Goal: Task Accomplishment & Management: Manage account settings

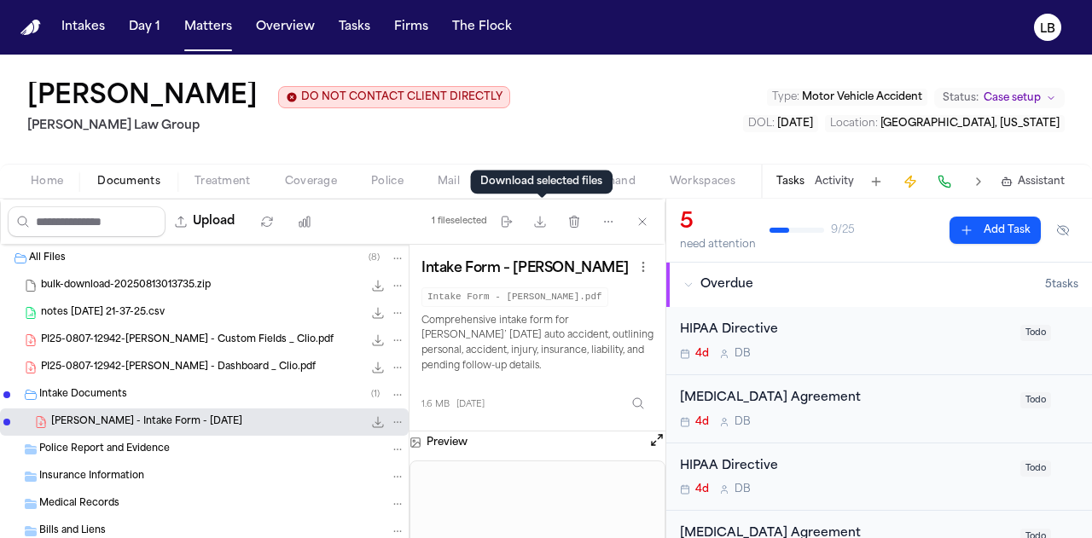
scroll to position [1593, 0]
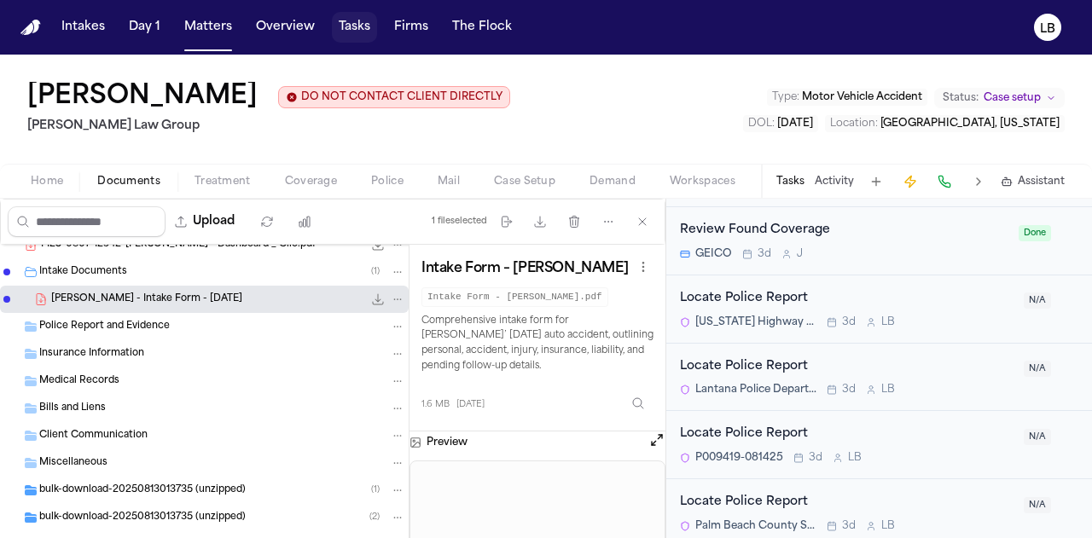
click at [364, 16] on span "button" at bounding box center [354, 28] width 45 height 38
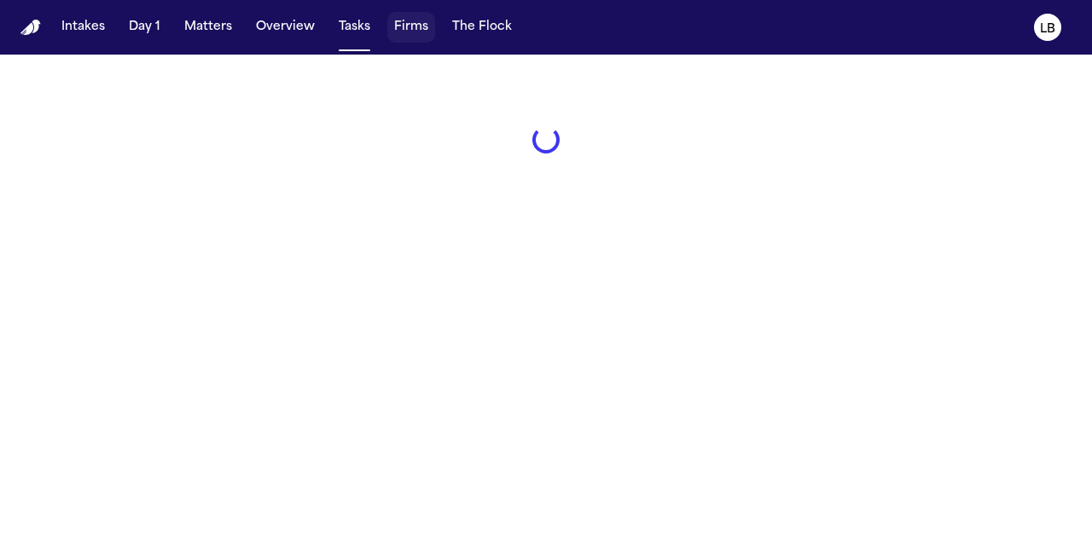
click at [426, 32] on span "button" at bounding box center [411, 28] width 48 height 38
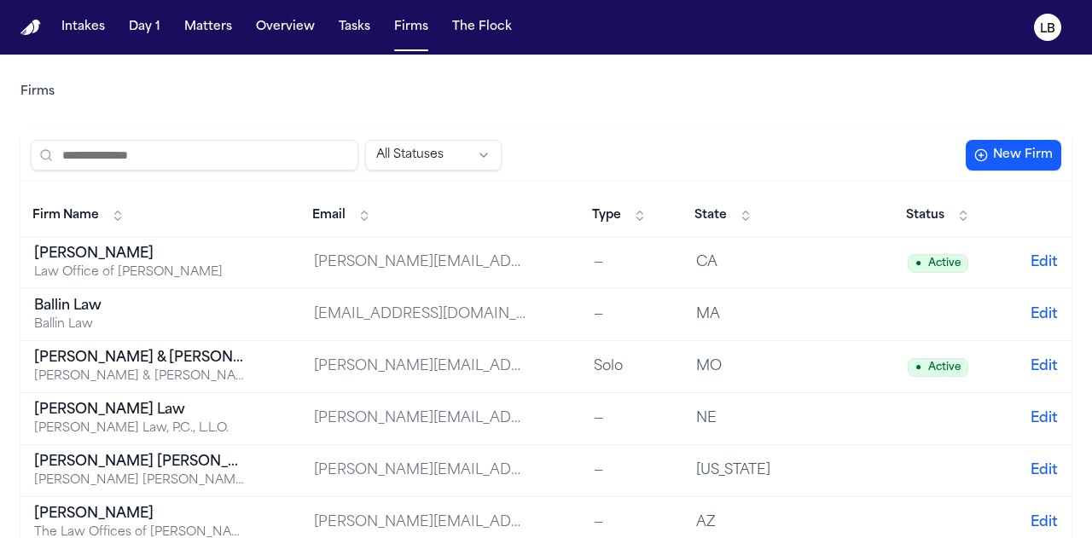
click at [694, 221] on span "State" at bounding box center [710, 215] width 32 height 17
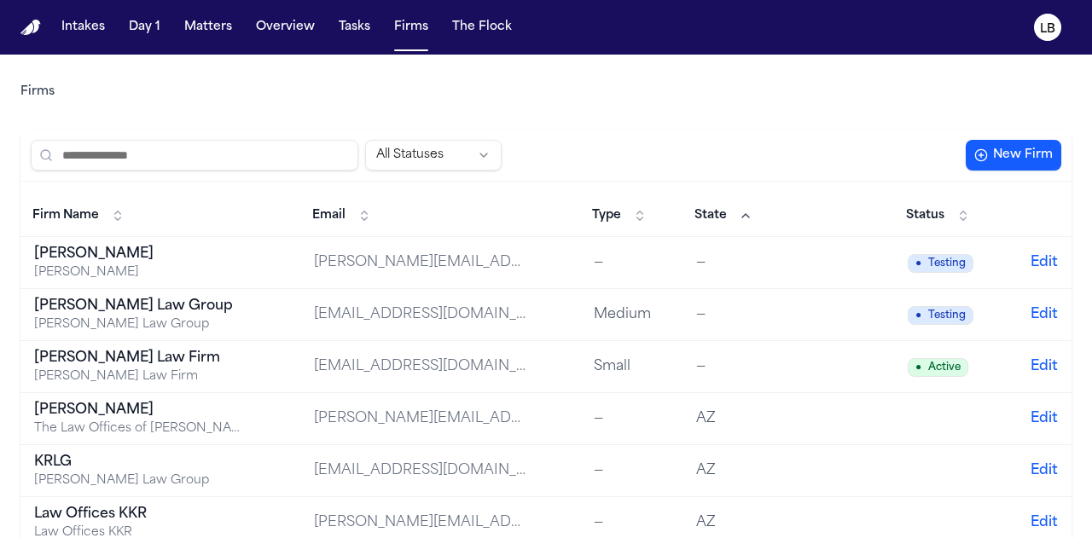
click at [612, 106] on div "Firms" at bounding box center [545, 92] width 1051 height 48
click at [402, 33] on span "button" at bounding box center [411, 28] width 48 height 38
click at [341, 14] on span "button" at bounding box center [354, 28] width 45 height 38
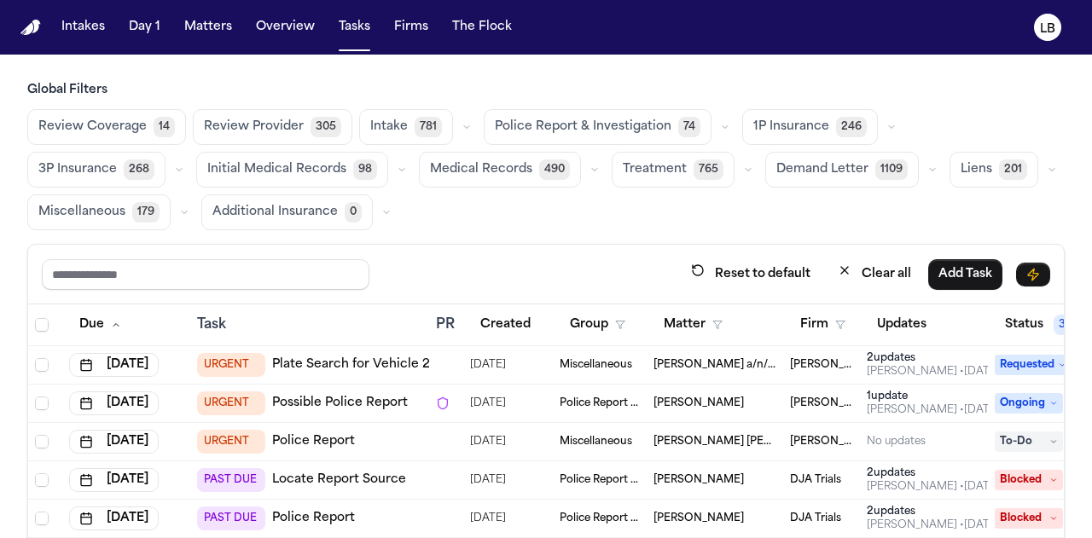
click at [838, 330] on span "button" at bounding box center [545, 479] width 1035 height 350
click at [798, 318] on span "button" at bounding box center [545, 479] width 1035 height 350
click at [828, 321] on span "button" at bounding box center [545, 479] width 1035 height 350
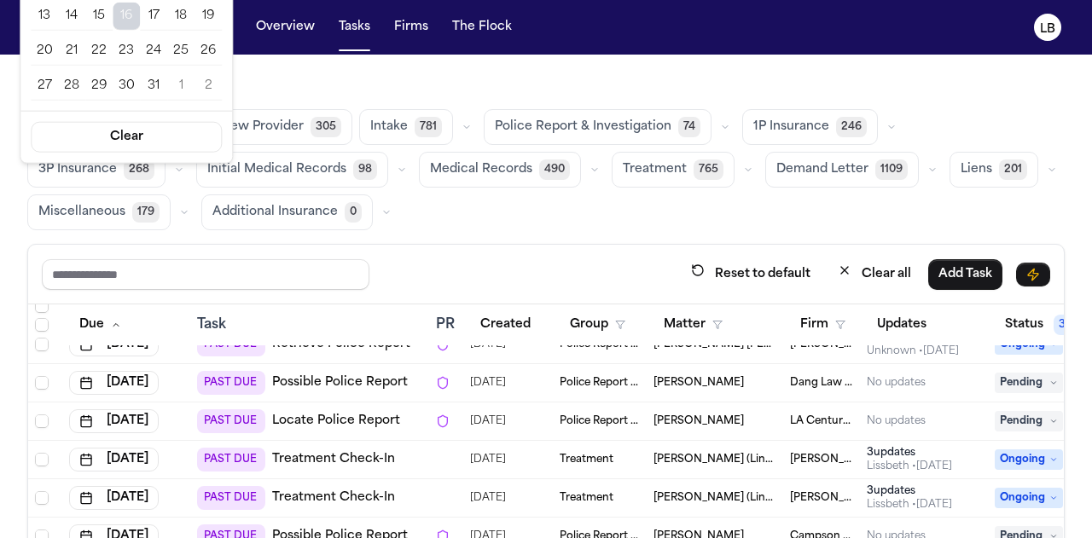
scroll to position [1631, 0]
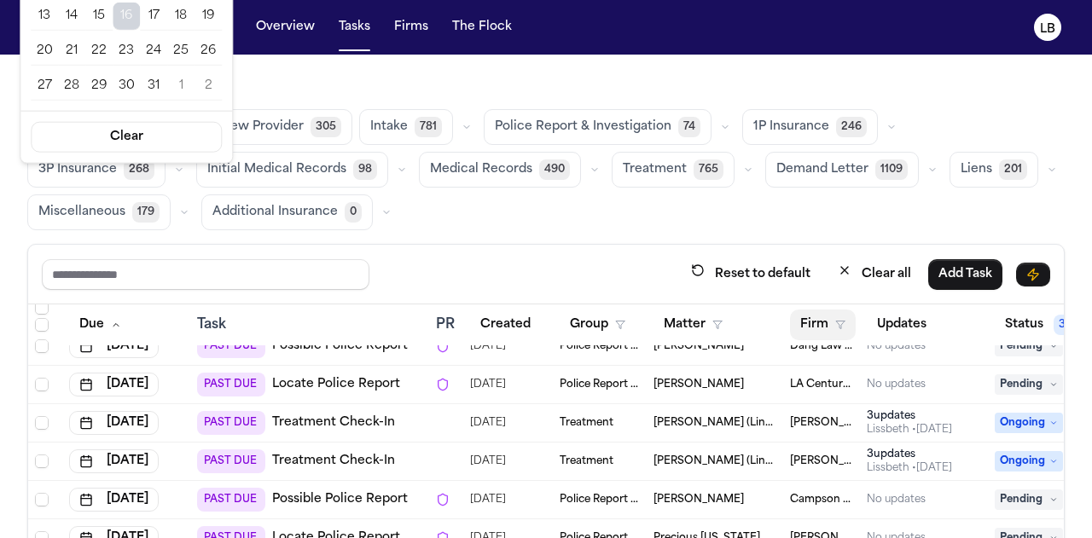
click at [824, 325] on span "button" at bounding box center [823, 325] width 64 height 38
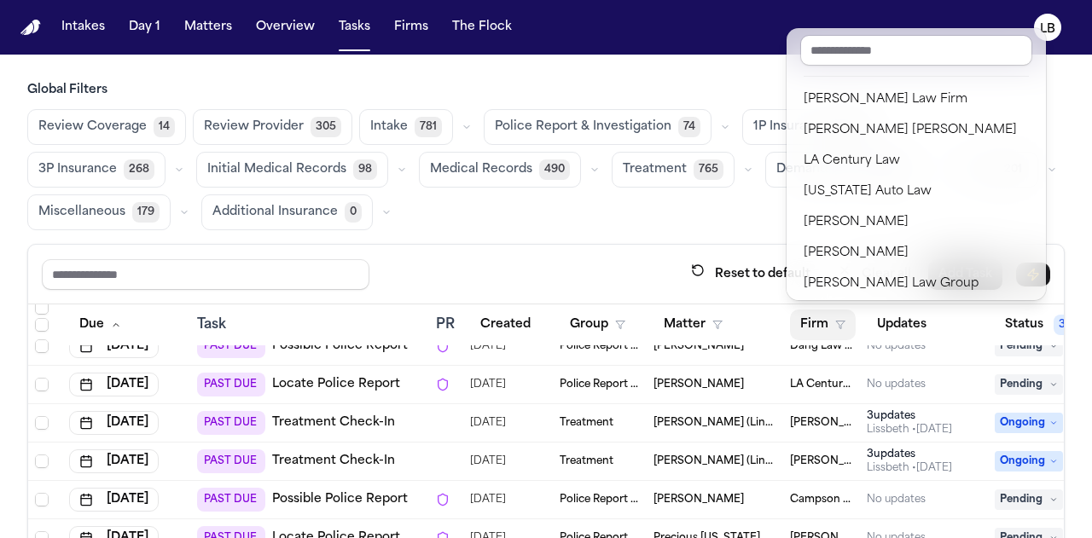
scroll to position [98, 0]
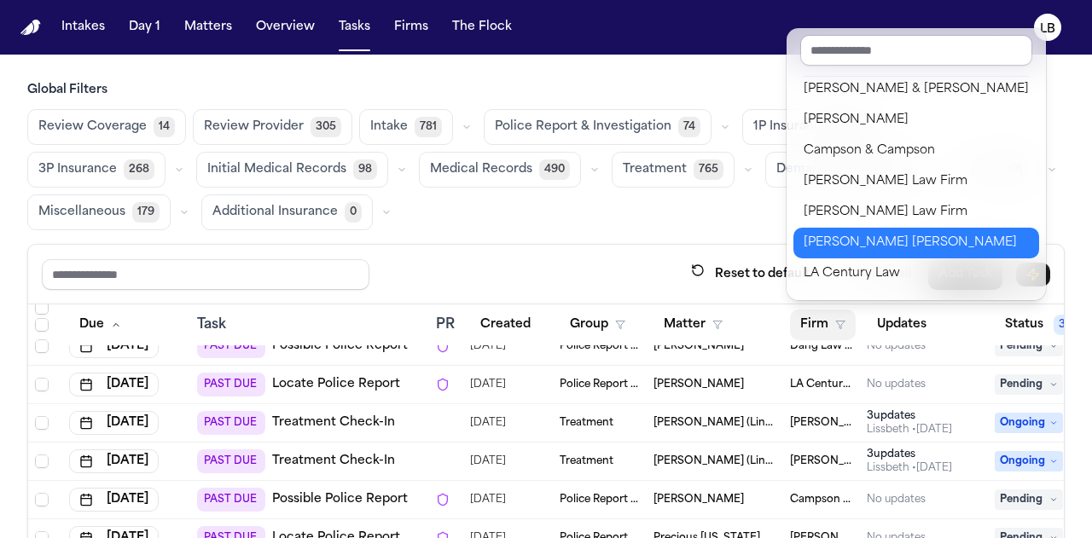
click at [865, 246] on div "[PERSON_NAME] [PERSON_NAME]" at bounding box center [915, 243] width 225 height 20
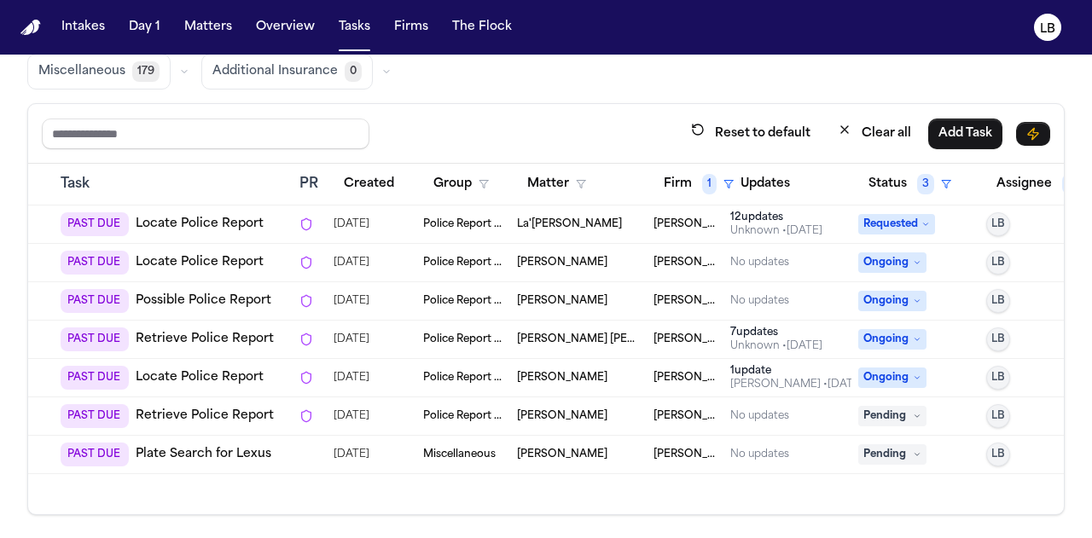
scroll to position [32, 0]
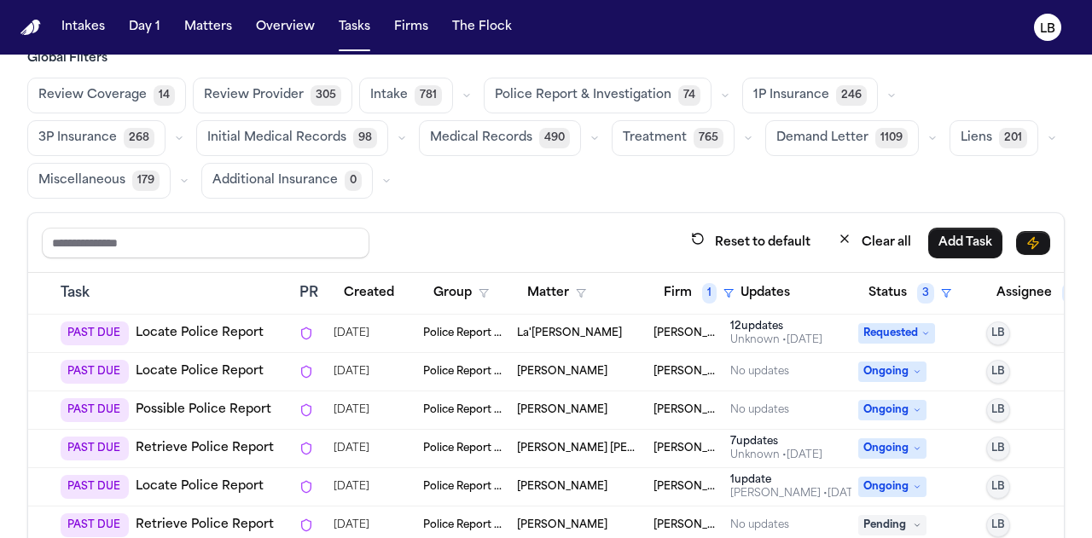
click at [188, 328] on span "button" at bounding box center [409, 448] width 1035 height 350
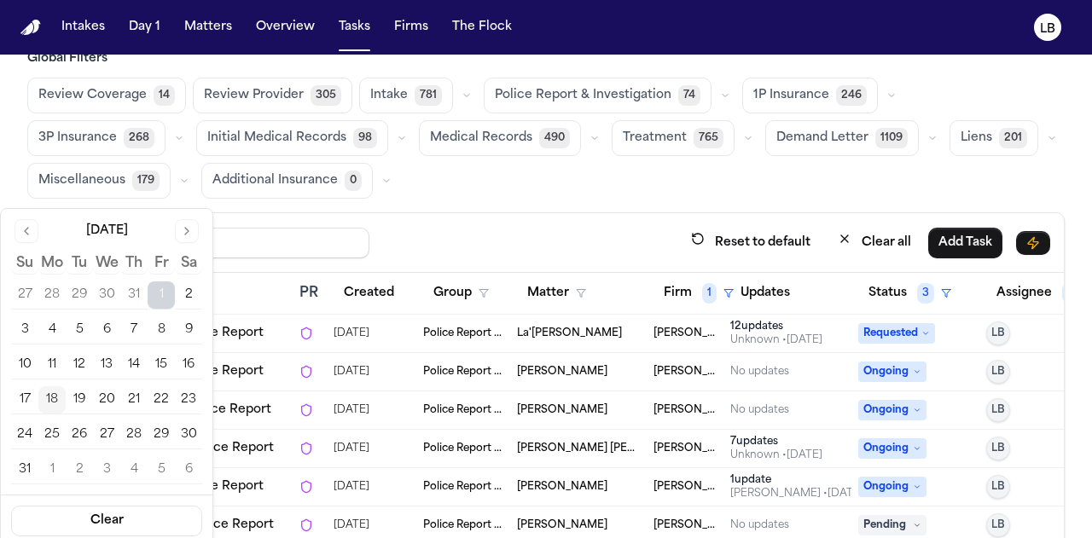
click at [257, 315] on span "button" at bounding box center [409, 448] width 1035 height 350
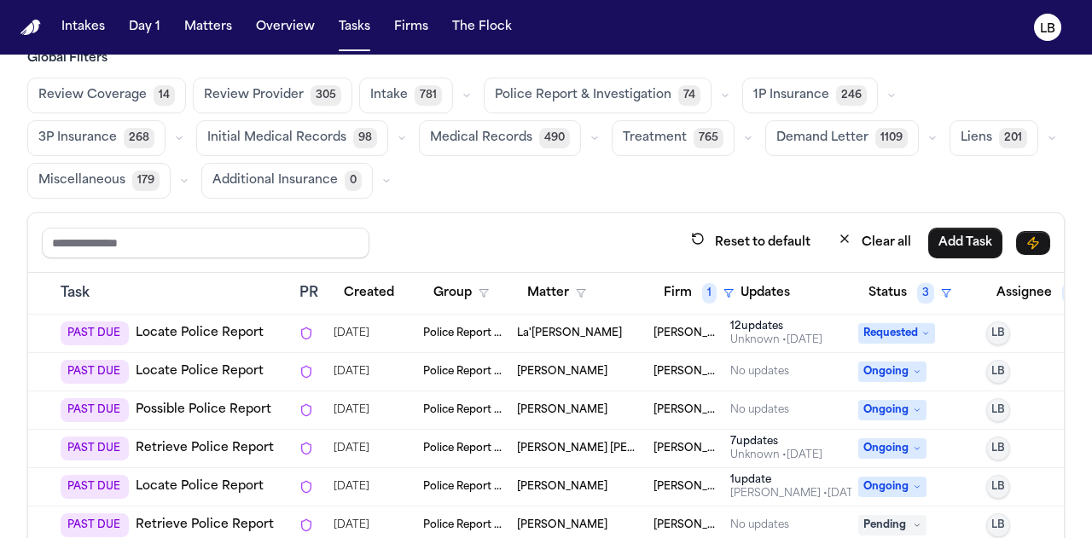
click at [254, 320] on span "button" at bounding box center [409, 448] width 1035 height 350
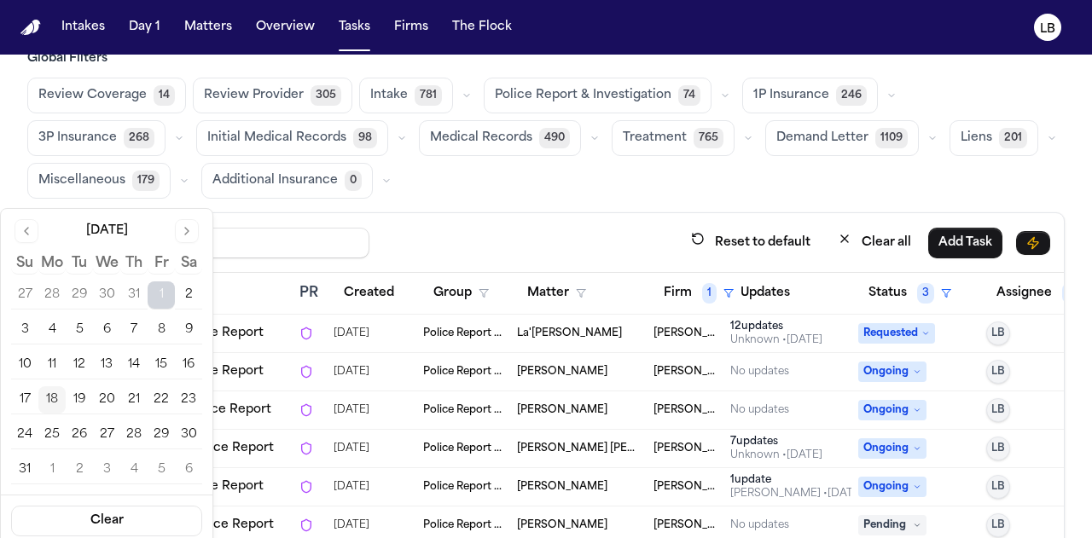
click at [254, 320] on span "button" at bounding box center [409, 448] width 1035 height 350
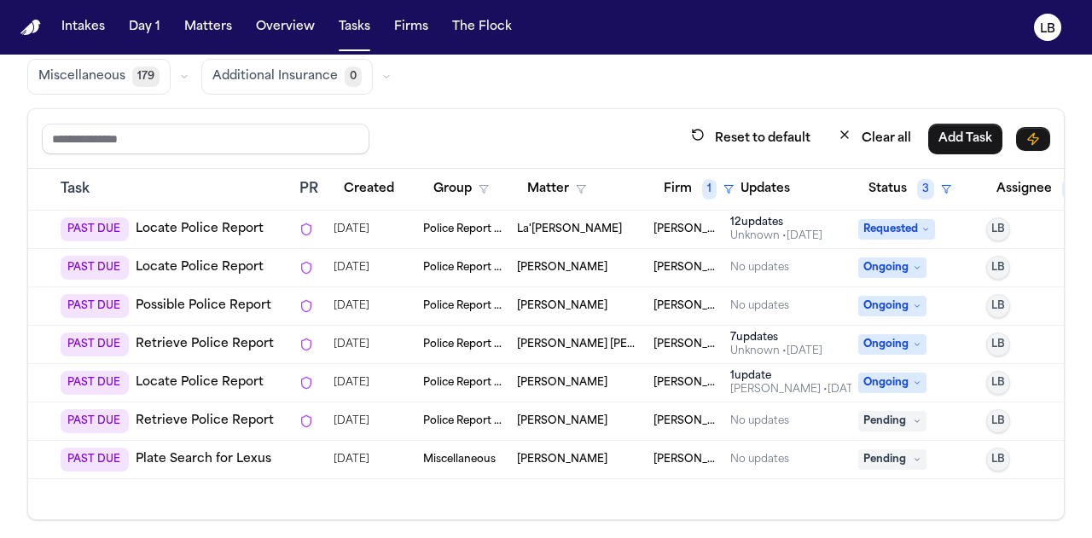
scroll to position [0, 189]
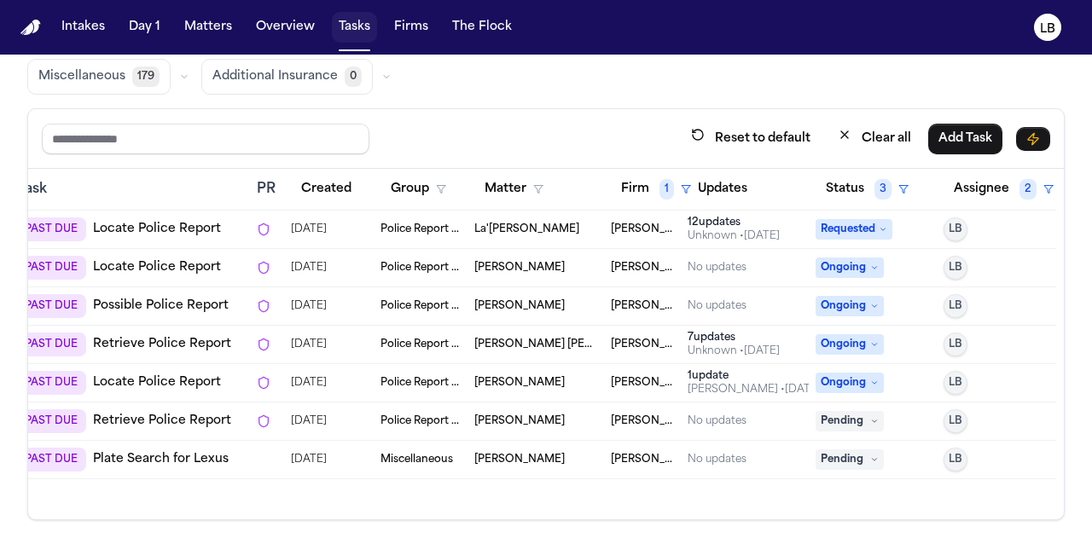
click at [340, 44] on span "button" at bounding box center [354, 28] width 45 height 38
click at [343, 21] on span "button" at bounding box center [354, 28] width 45 height 38
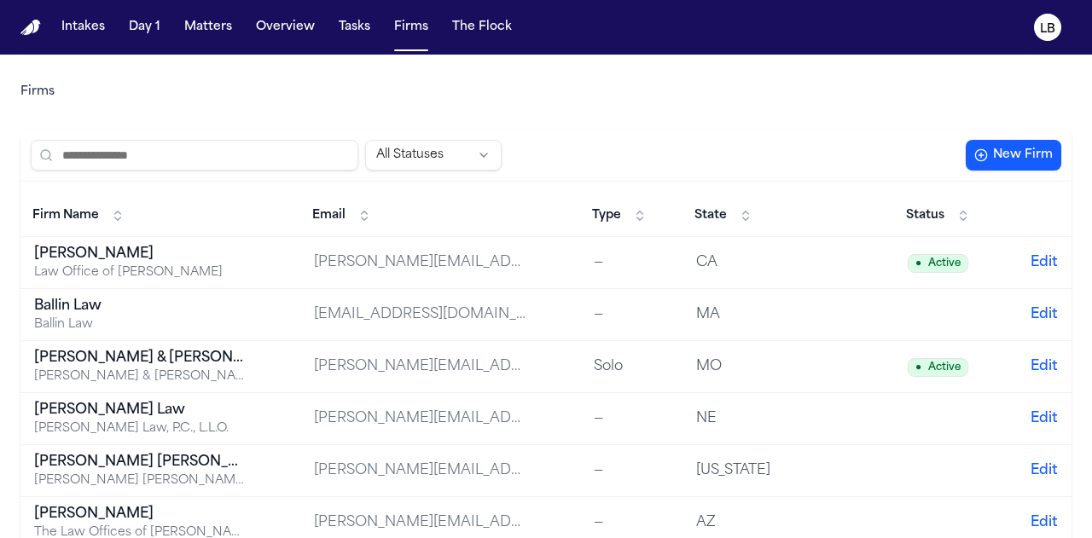
click at [387, 3] on nav "Intakes Day 1 Matters Overview Tasks Firms The Flock LB" at bounding box center [546, 27] width 1092 height 55
click at [404, 21] on span "button" at bounding box center [411, 28] width 48 height 38
click at [406, 33] on span "button" at bounding box center [411, 28] width 48 height 38
click at [360, 18] on span "button" at bounding box center [354, 28] width 45 height 38
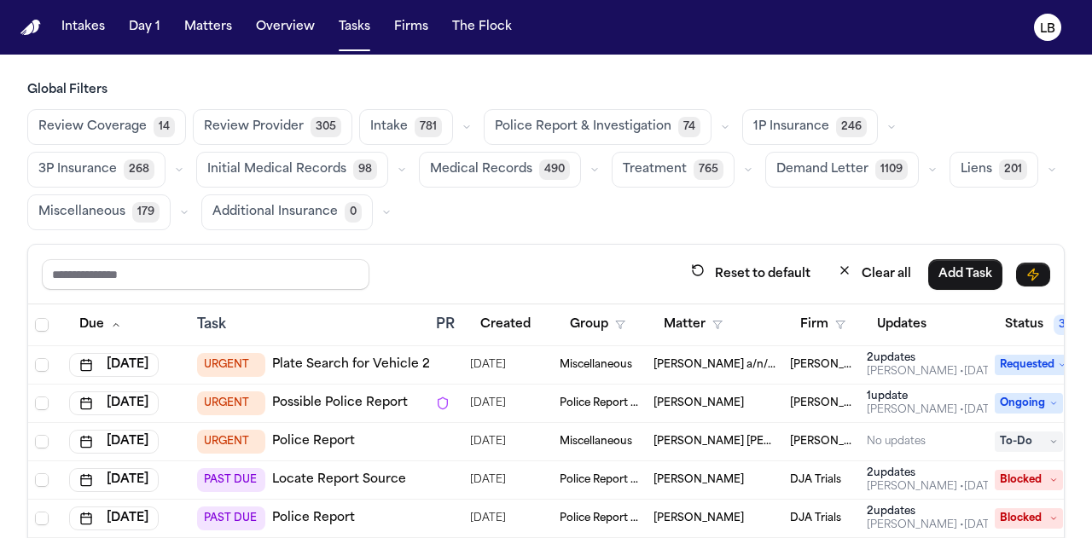
click at [824, 317] on span "button" at bounding box center [545, 479] width 1035 height 350
click at [799, 313] on span "button" at bounding box center [545, 479] width 1035 height 350
click at [831, 316] on span "button" at bounding box center [545, 479] width 1035 height 350
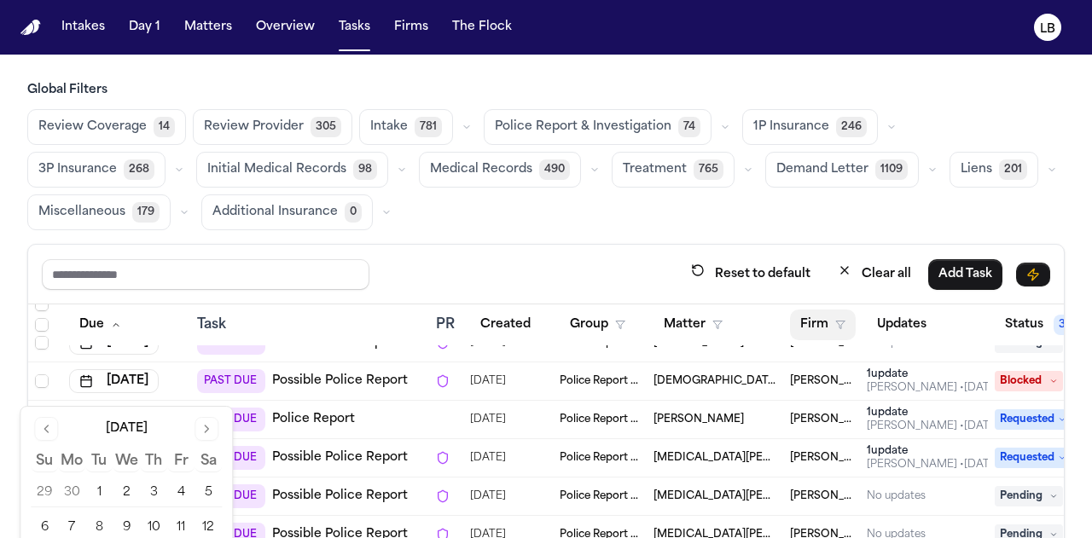
click at [834, 324] on span "button" at bounding box center [823, 325] width 64 height 38
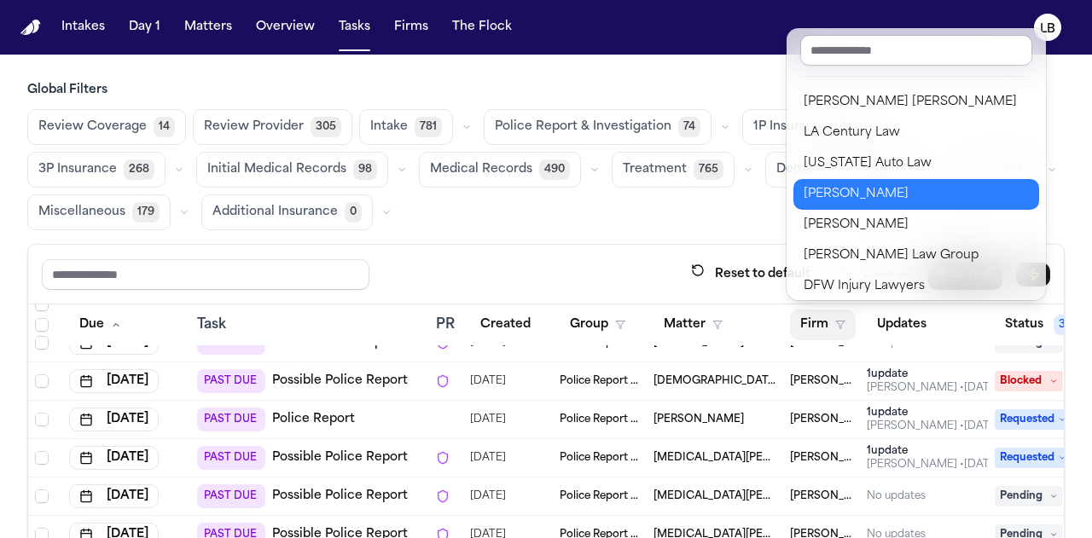
scroll to position [182, 0]
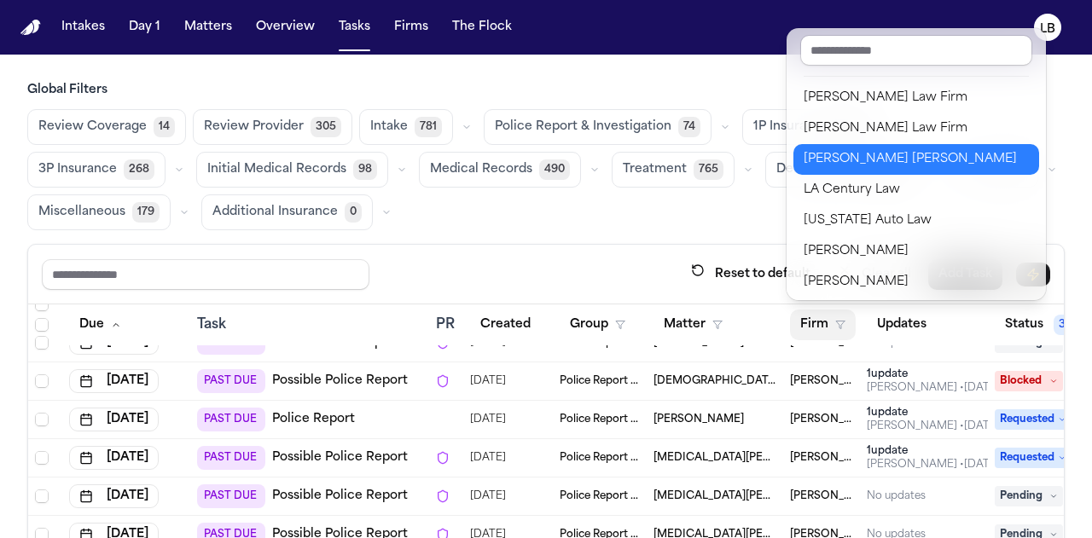
click at [854, 154] on div "[PERSON_NAME] [PERSON_NAME]" at bounding box center [915, 159] width 225 height 20
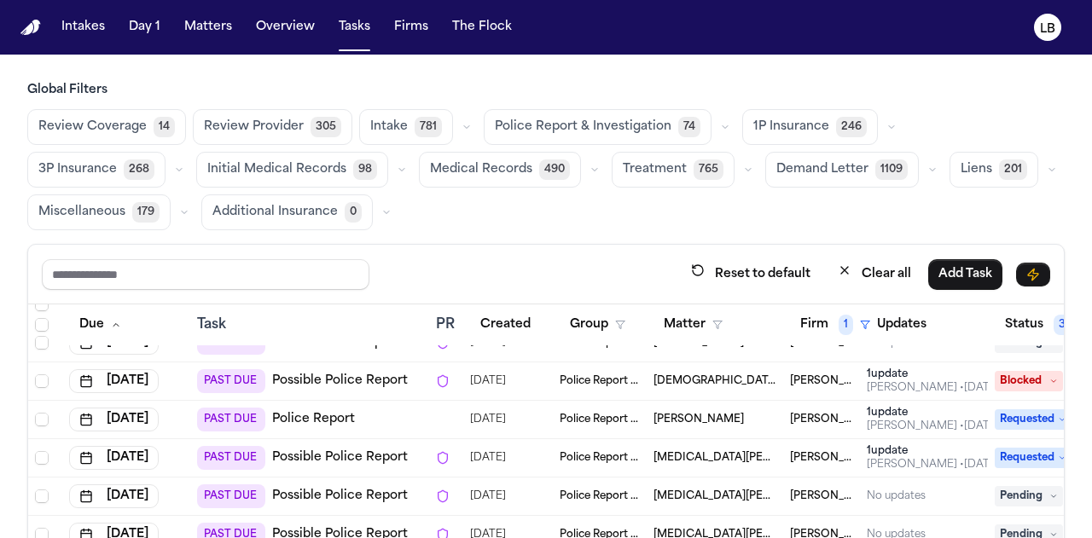
scroll to position [0, 0]
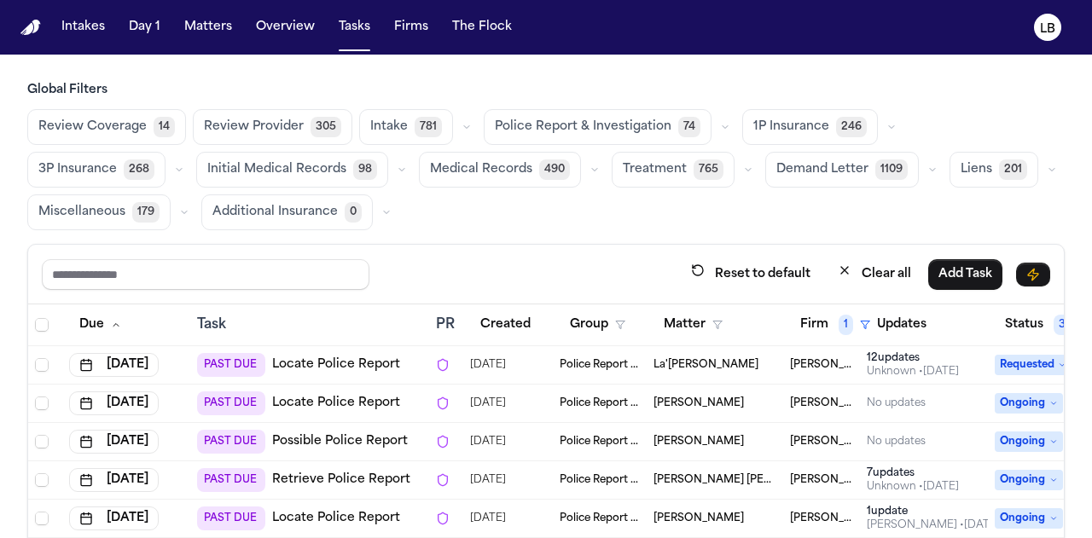
click at [290, 364] on span "button" at bounding box center [545, 479] width 1035 height 350
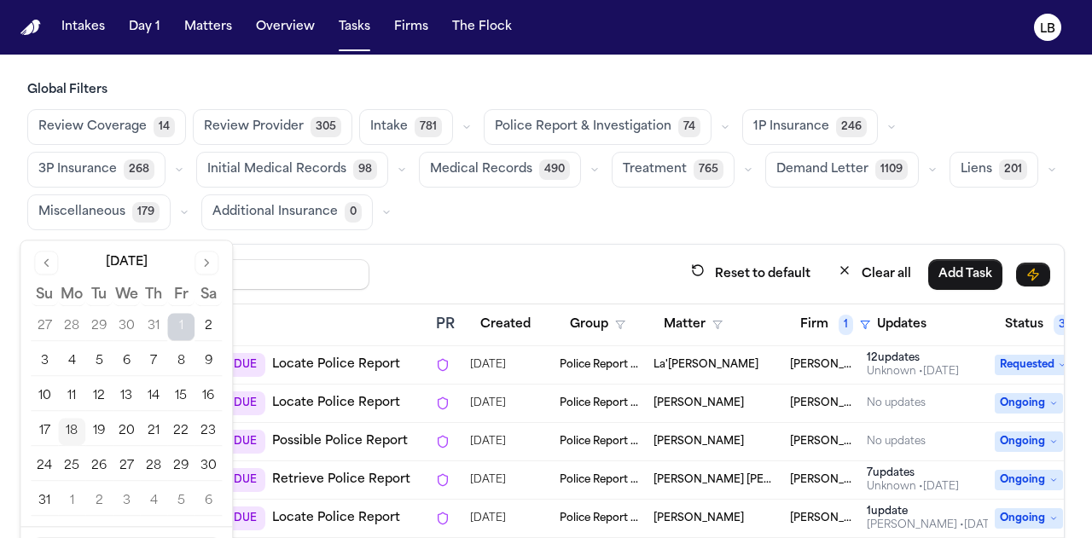
click at [290, 364] on span "button" at bounding box center [545, 479] width 1035 height 350
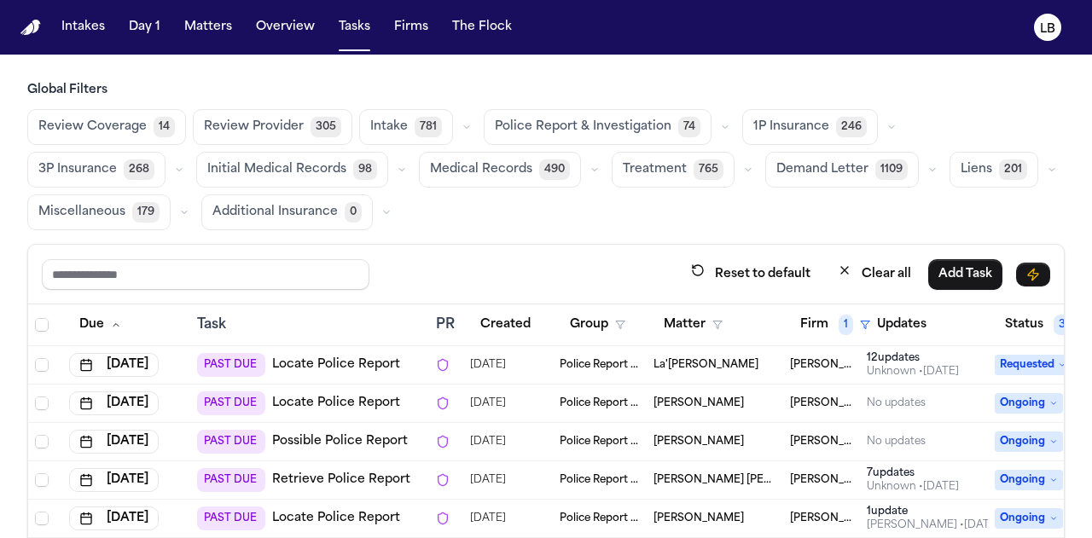
click at [703, 366] on span "button" at bounding box center [545, 479] width 1035 height 350
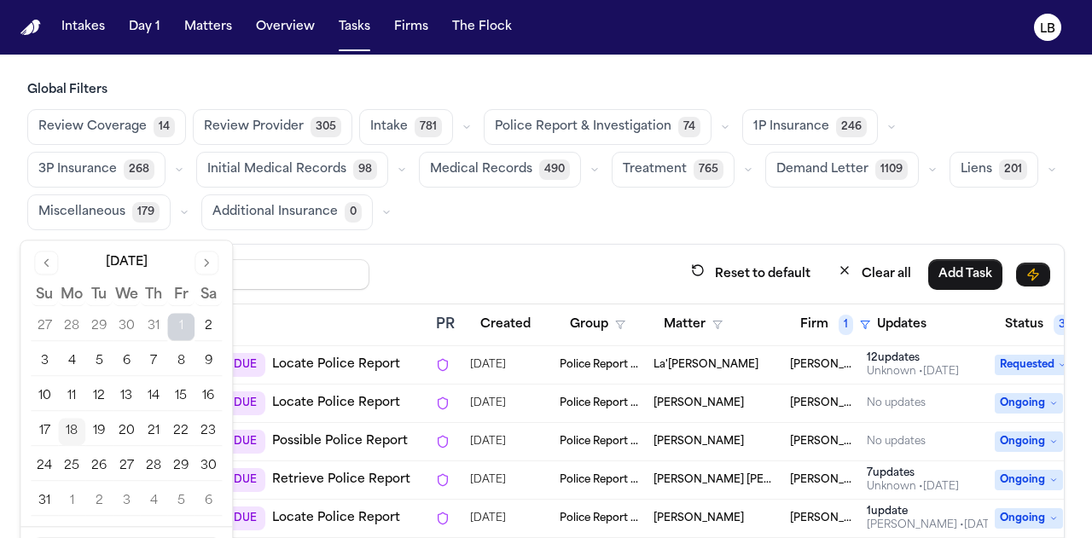
click at [703, 366] on span "button" at bounding box center [545, 479] width 1035 height 350
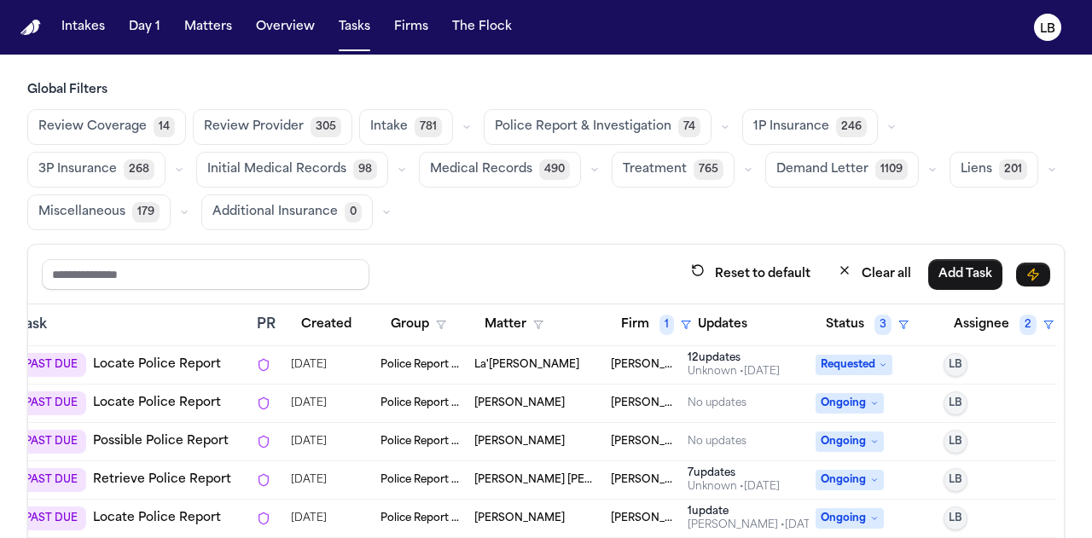
scroll to position [0, 189]
click at [397, 363] on span "button" at bounding box center [366, 479] width 1035 height 350
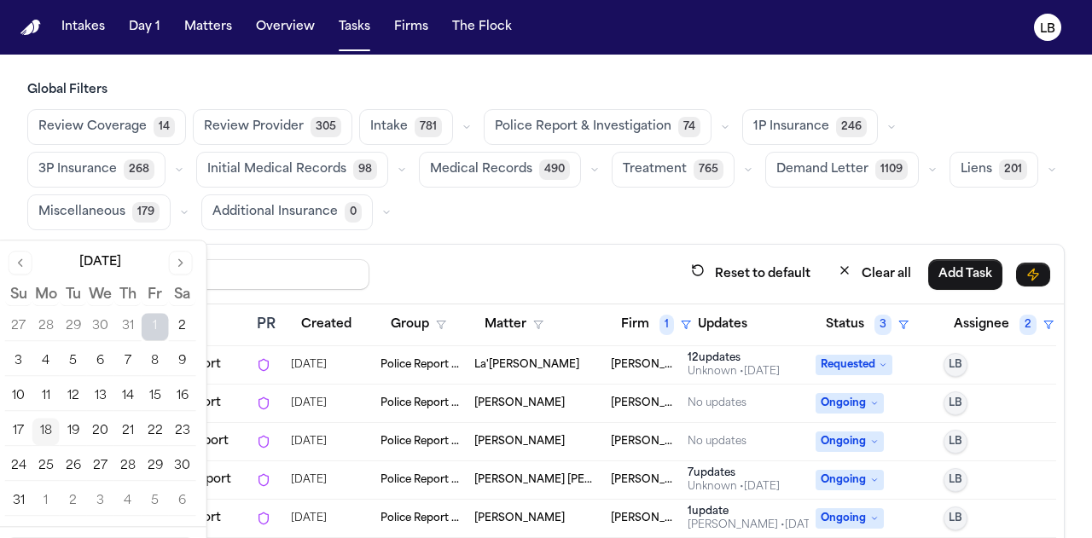
scroll to position [0, 0]
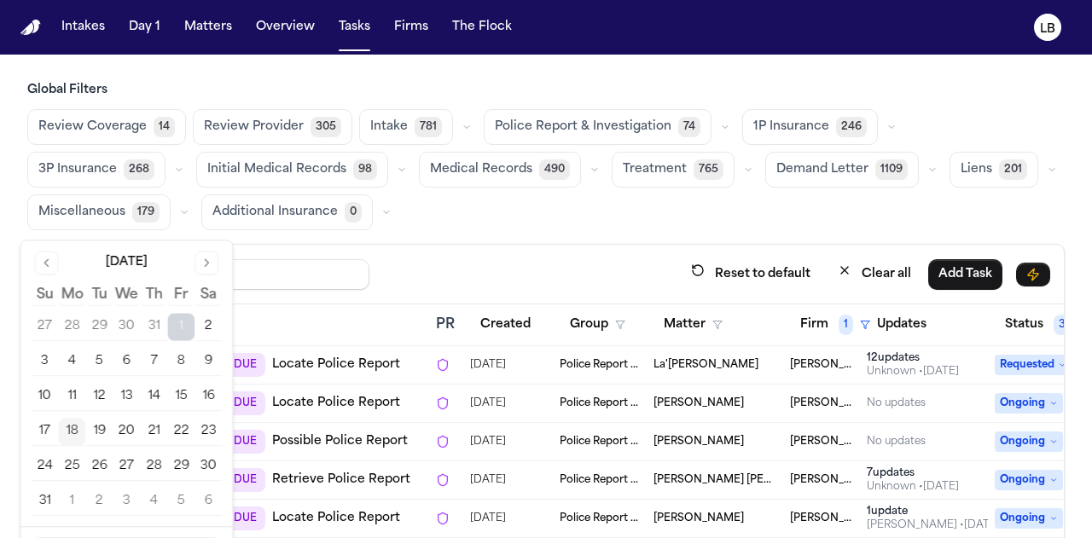
click at [507, 304] on span "button" at bounding box center [545, 479] width 1035 height 350
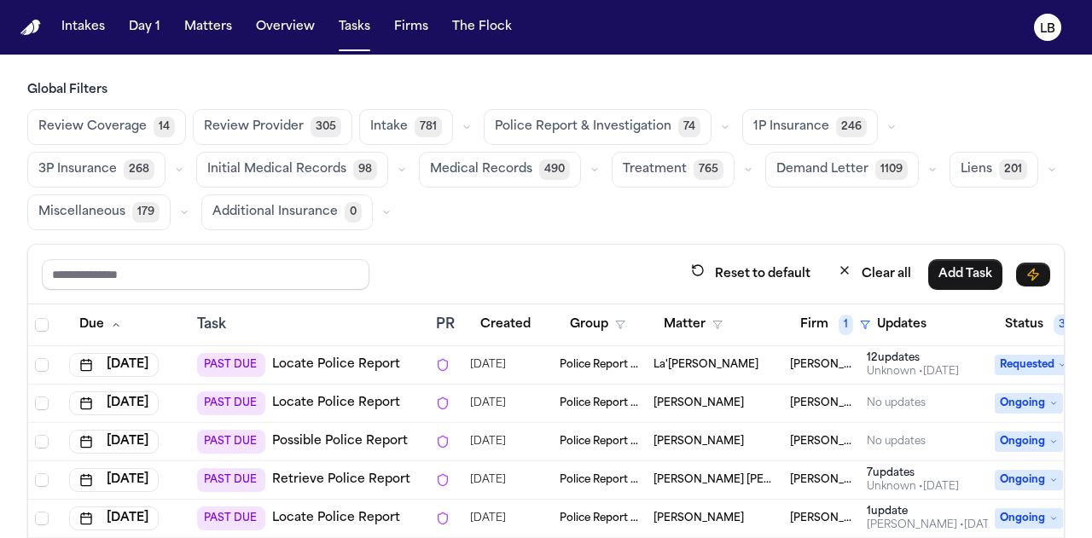
click at [705, 358] on span "button" at bounding box center [545, 479] width 1035 height 350
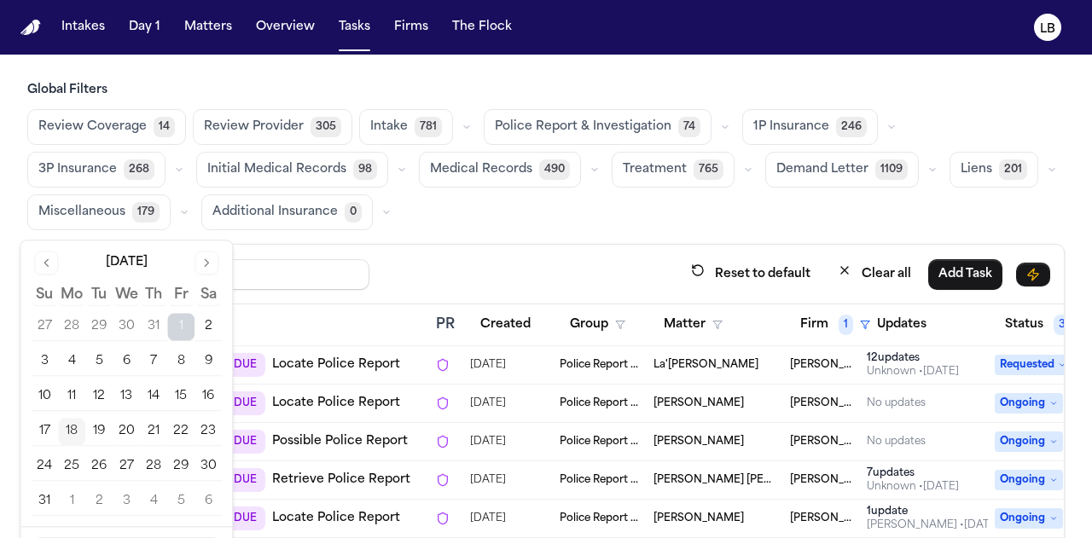
click at [705, 358] on span "button" at bounding box center [545, 479] width 1035 height 350
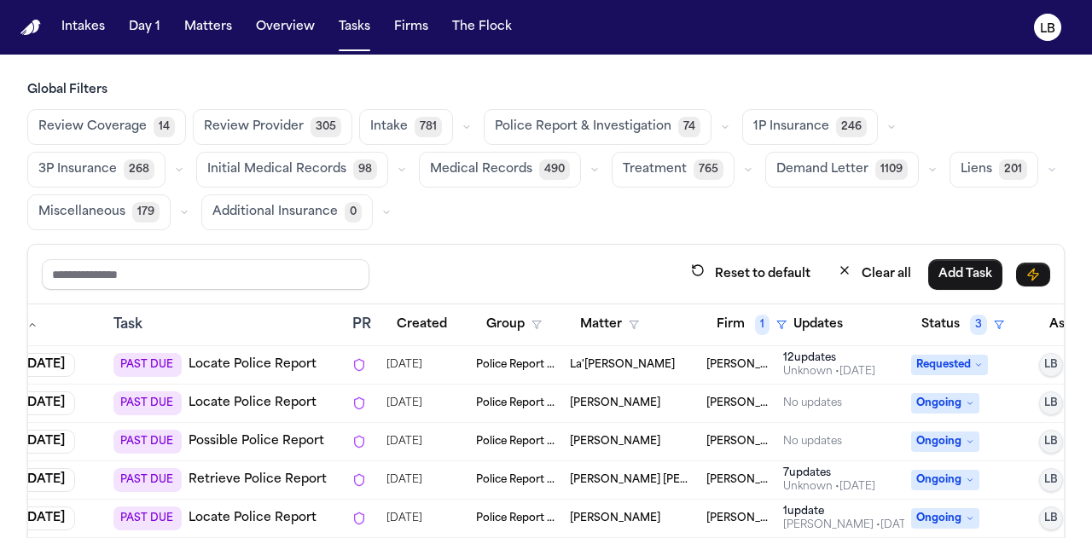
scroll to position [0, 84]
click at [515, 393] on span "button" at bounding box center [462, 479] width 1035 height 350
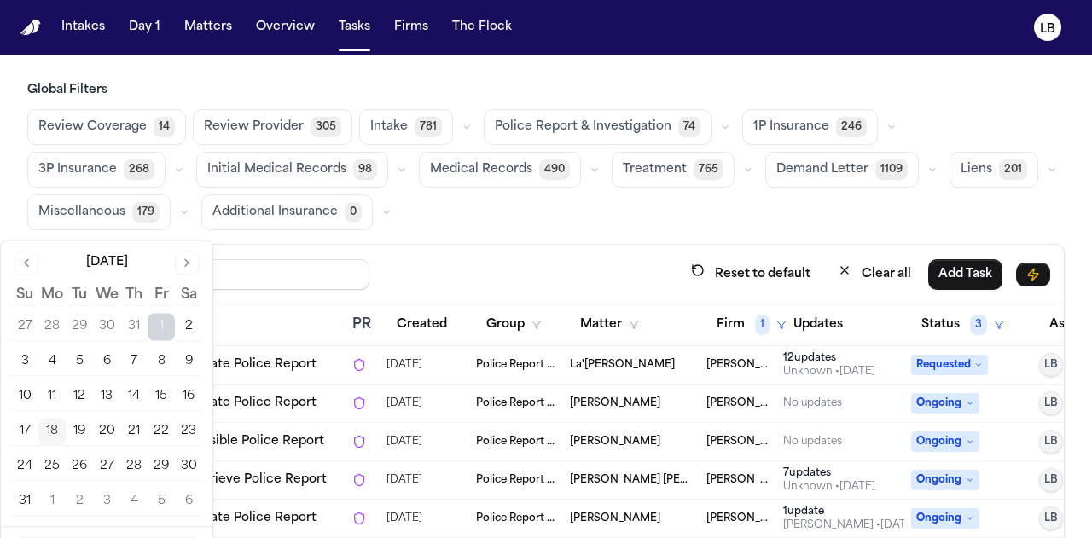
click at [515, 393] on span "button" at bounding box center [462, 479] width 1035 height 350
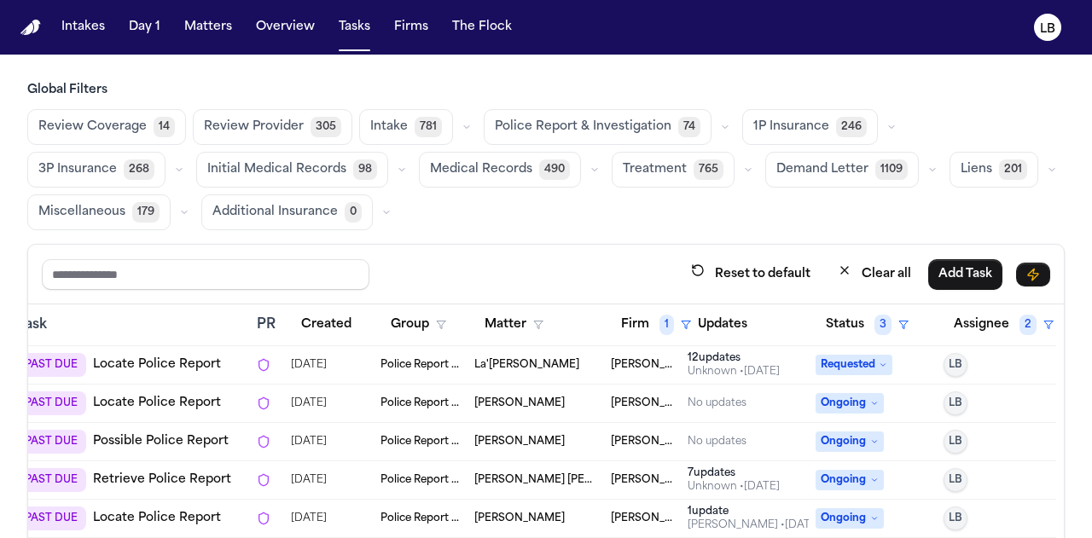
scroll to position [142, 0]
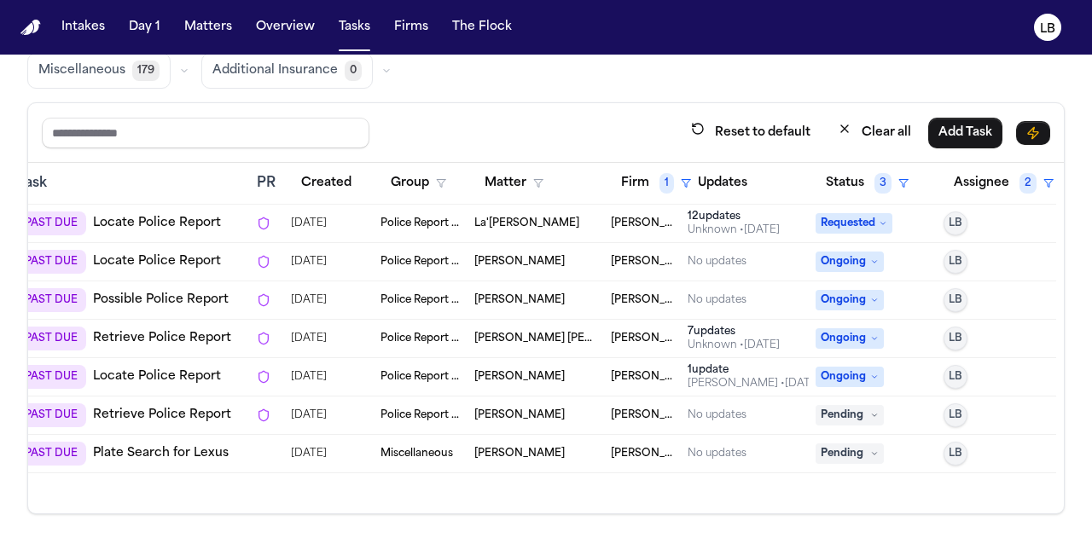
click at [165, 413] on span "button" at bounding box center [366, 338] width 1035 height 350
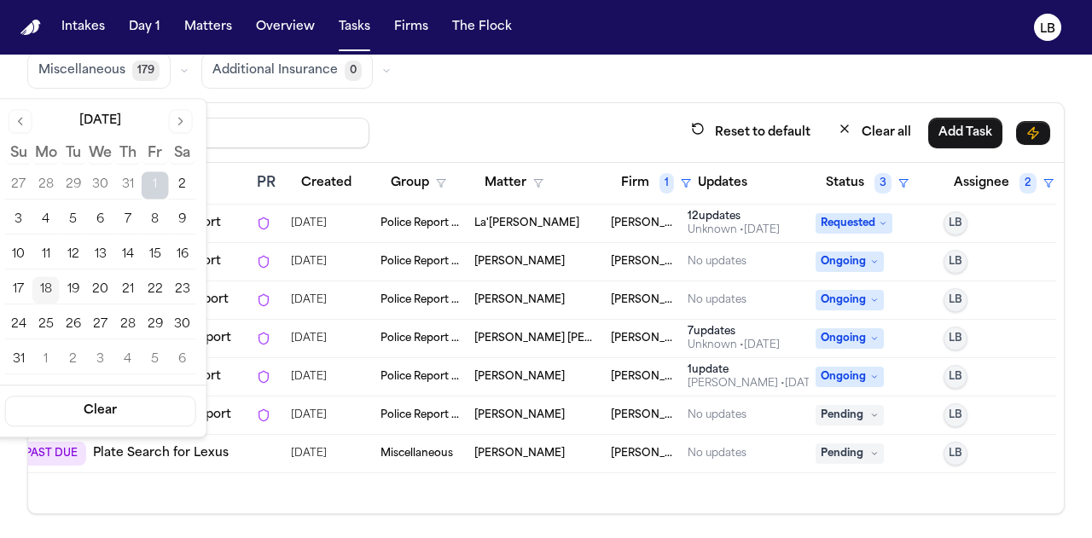
click at [525, 192] on span "button" at bounding box center [366, 338] width 1035 height 350
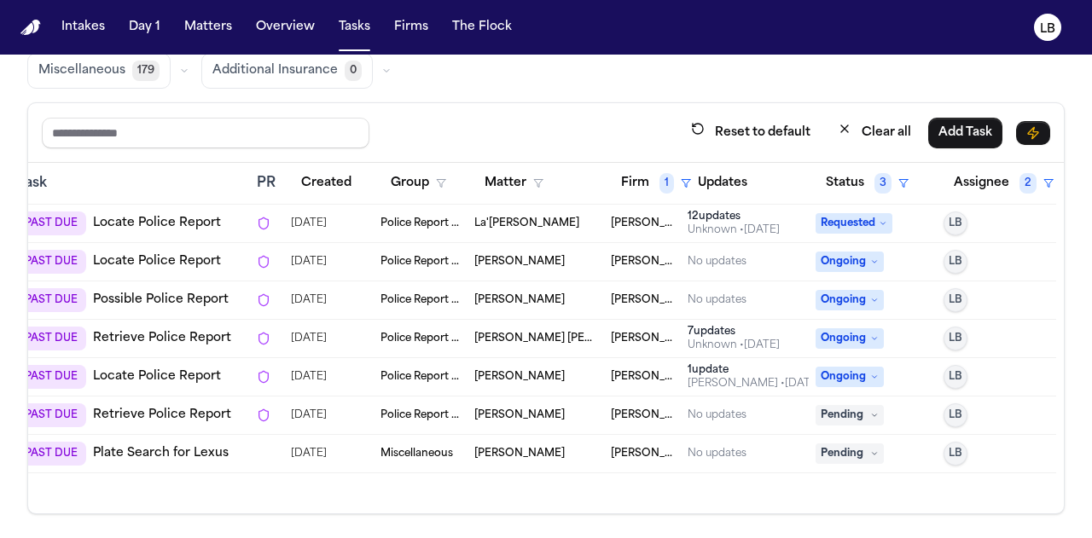
click at [513, 243] on span "button" at bounding box center [366, 338] width 1035 height 350
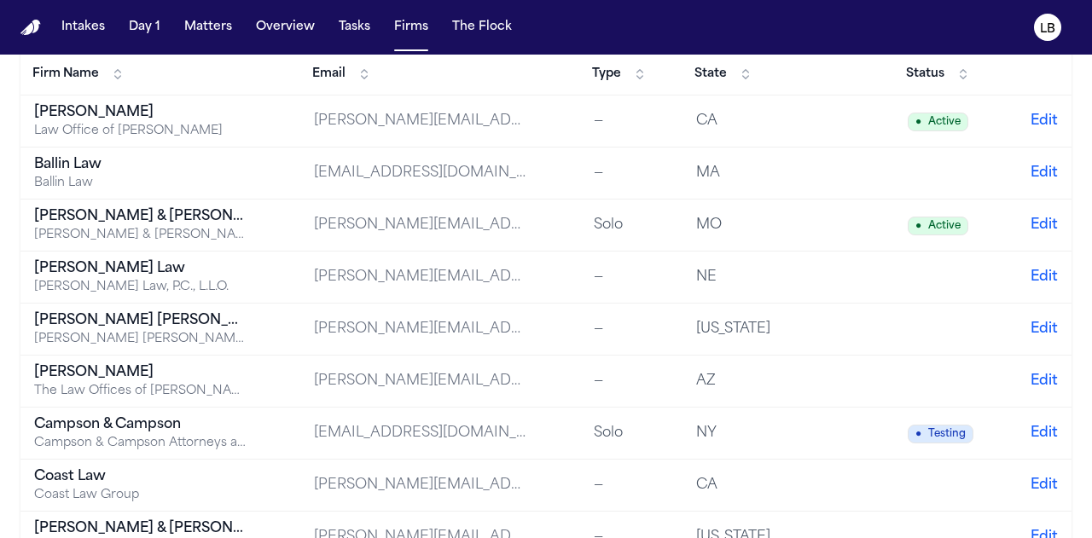
click at [338, 4] on nav "Intakes Day 1 Matters Overview Tasks Firms The Flock LB" at bounding box center [546, 27] width 1092 height 55
click at [346, 23] on span "button" at bounding box center [354, 28] width 45 height 38
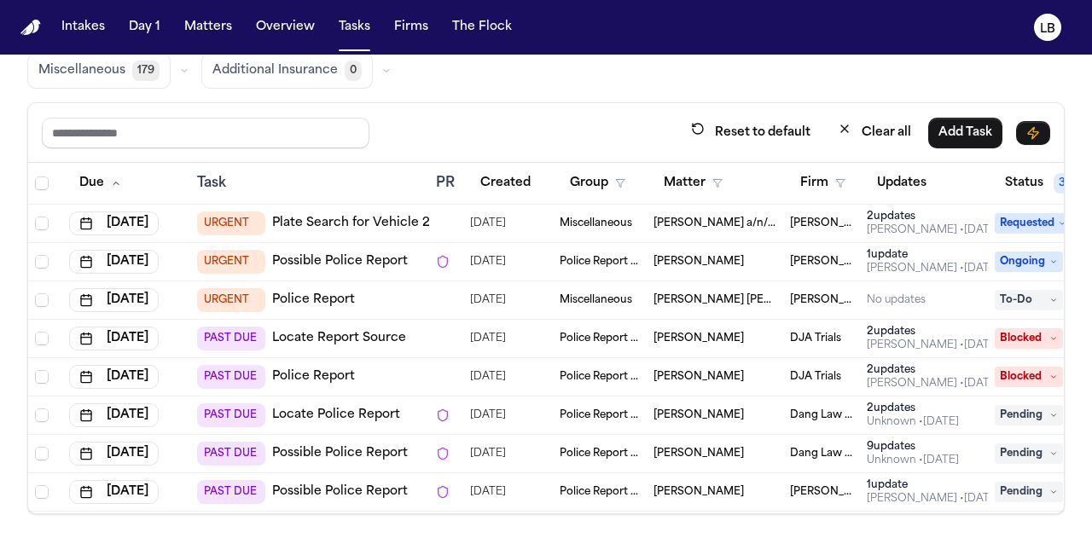
click at [796, 197] on span "button" at bounding box center [545, 338] width 1035 height 350
click at [820, 175] on span "button" at bounding box center [545, 338] width 1035 height 350
click at [836, 173] on span "button" at bounding box center [545, 338] width 1035 height 350
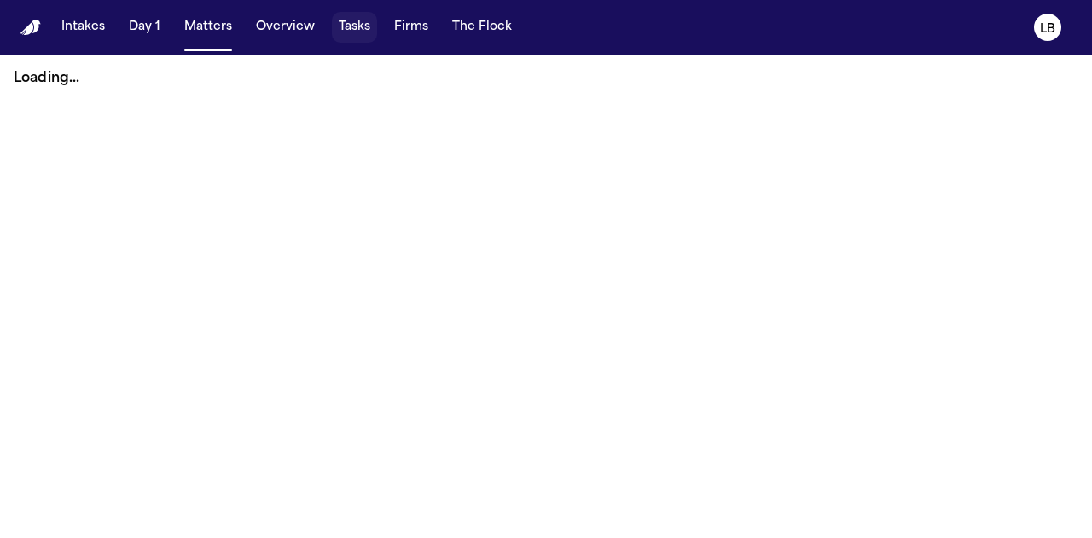
click at [364, 25] on span "button" at bounding box center [354, 28] width 45 height 38
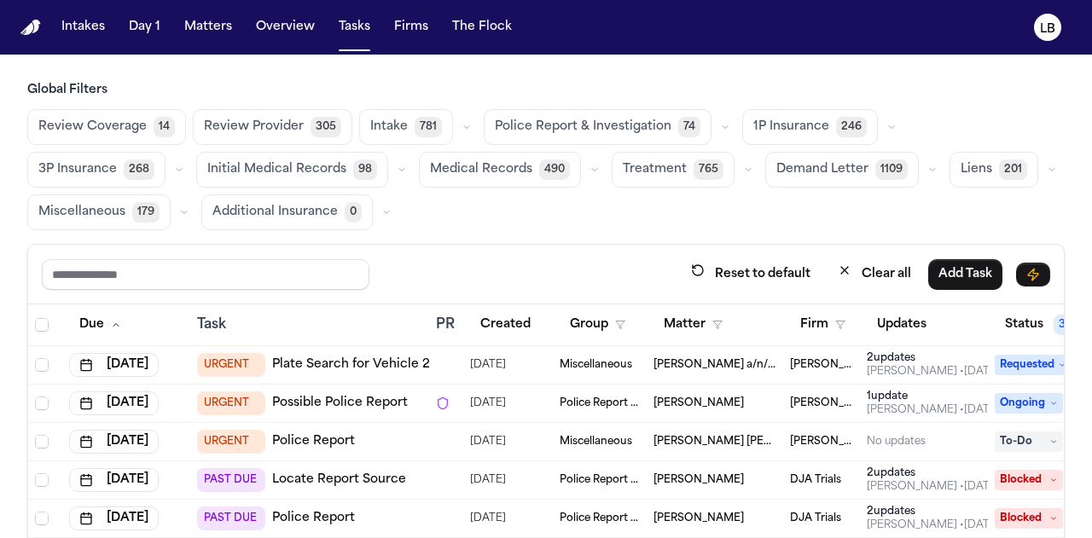
click at [810, 311] on span "button" at bounding box center [545, 479] width 1035 height 350
click at [815, 321] on span "button" at bounding box center [545, 479] width 1035 height 350
click at [811, 327] on span "button" at bounding box center [545, 479] width 1035 height 350
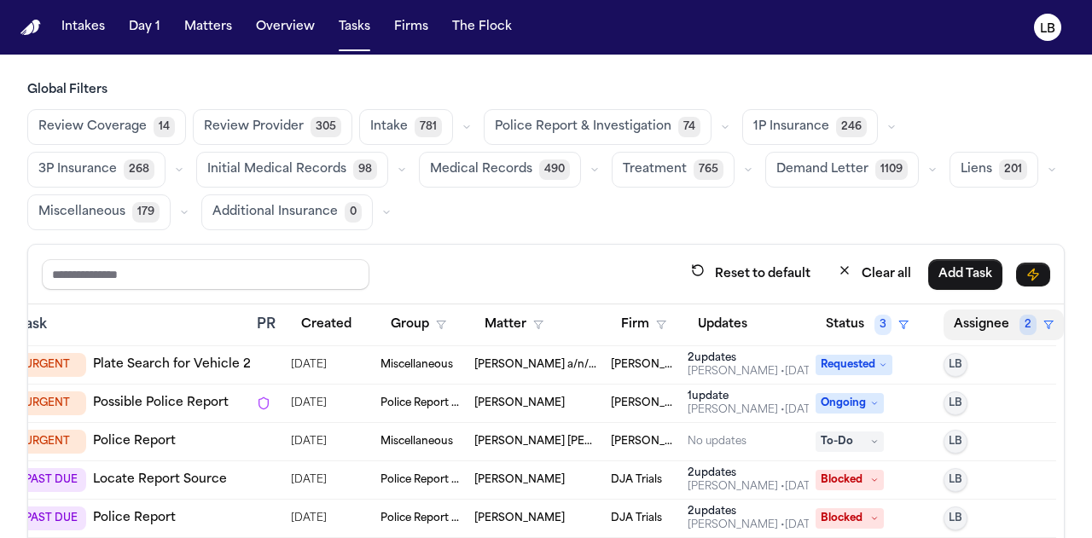
click at [986, 316] on span "button" at bounding box center [1003, 325] width 119 height 38
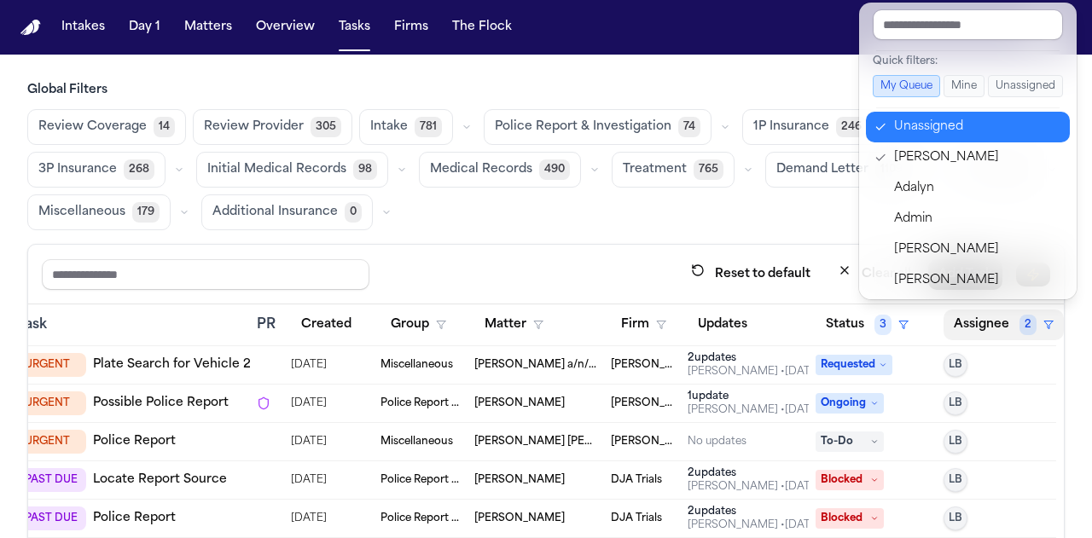
click at [950, 130] on div "Unassigned" at bounding box center [977, 127] width 166 height 20
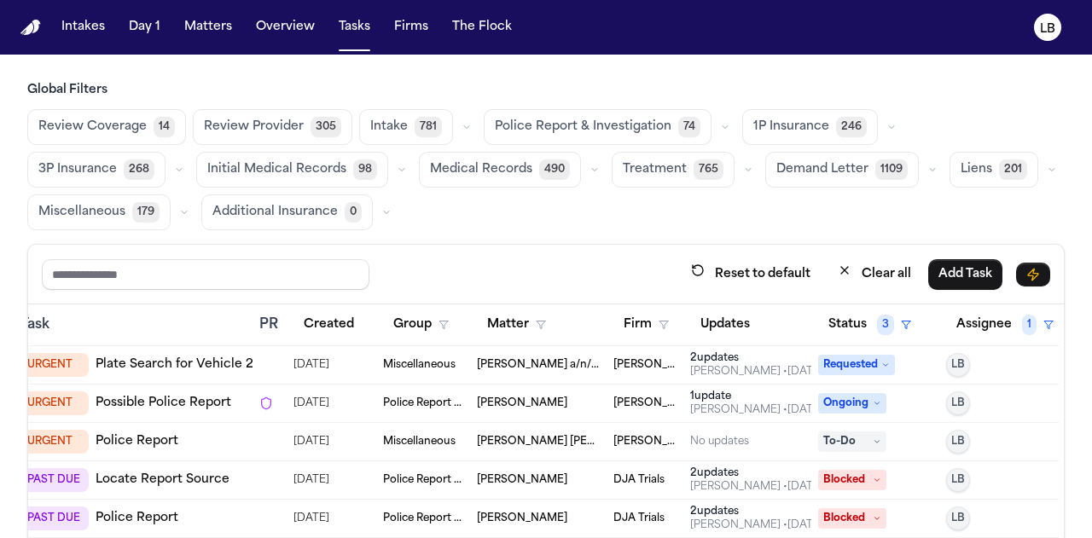
scroll to position [0, 200]
click at [618, 327] on span "button" at bounding box center [369, 479] width 1035 height 350
click at [600, 397] on span "button" at bounding box center [369, 479] width 1035 height 350
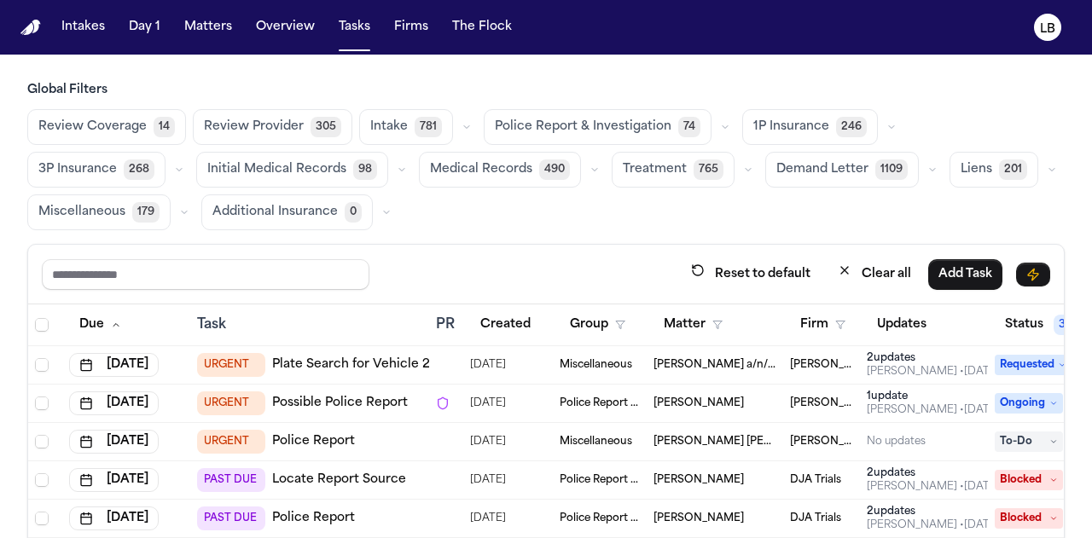
click at [722, 321] on span "button" at bounding box center [545, 479] width 1035 height 350
click at [708, 321] on span "button" at bounding box center [545, 479] width 1035 height 350
click at [832, 318] on span "button" at bounding box center [545, 479] width 1035 height 350
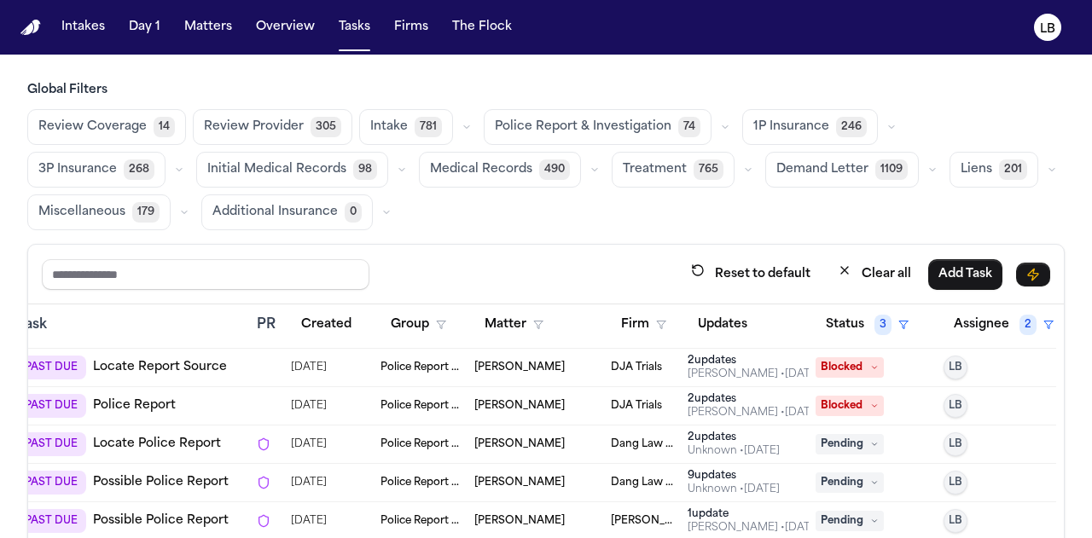
scroll to position [113, 182]
click at [368, 20] on span "button" at bounding box center [354, 28] width 45 height 38
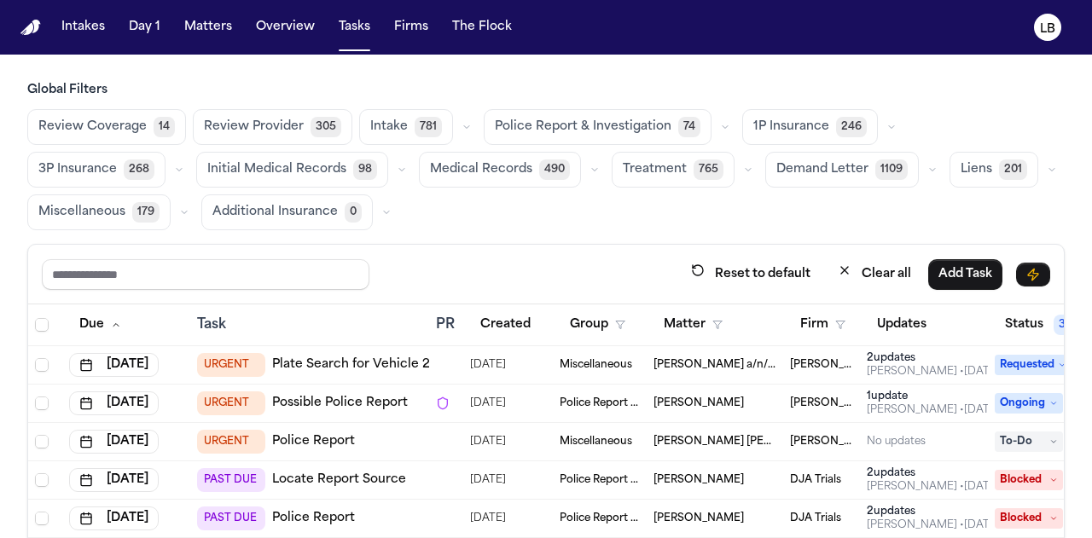
click at [807, 308] on span "button" at bounding box center [545, 479] width 1035 height 350
click at [809, 328] on span "button" at bounding box center [545, 479] width 1035 height 350
click at [817, 350] on span "button" at bounding box center [545, 479] width 1035 height 350
click at [926, 312] on span "button" at bounding box center [545, 479] width 1035 height 350
